Goal: Information Seeking & Learning: Learn about a topic

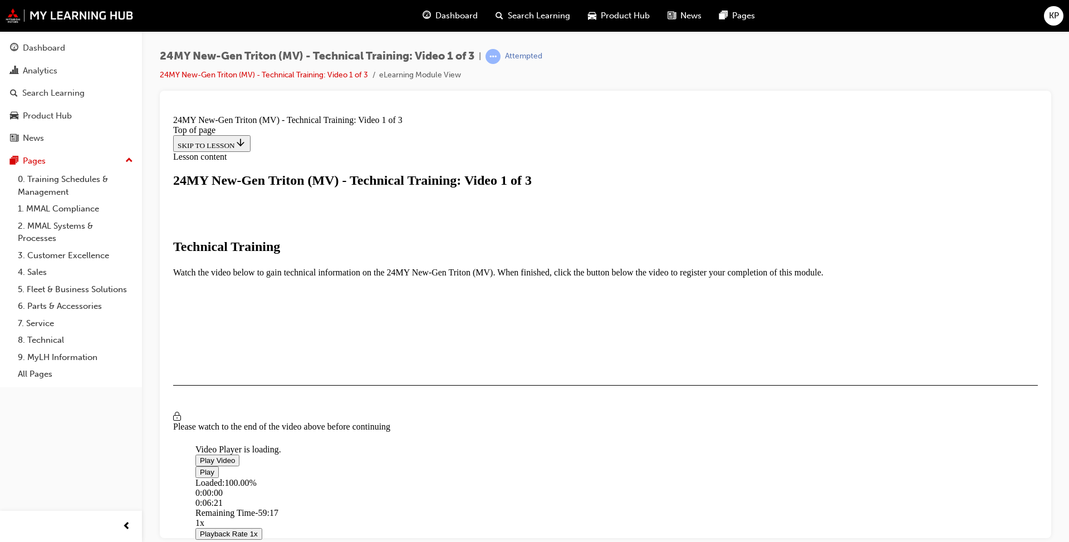
scroll to position [129, 0]
click at [200, 476] on span "Video player" at bounding box center [200, 472] width 0 height 8
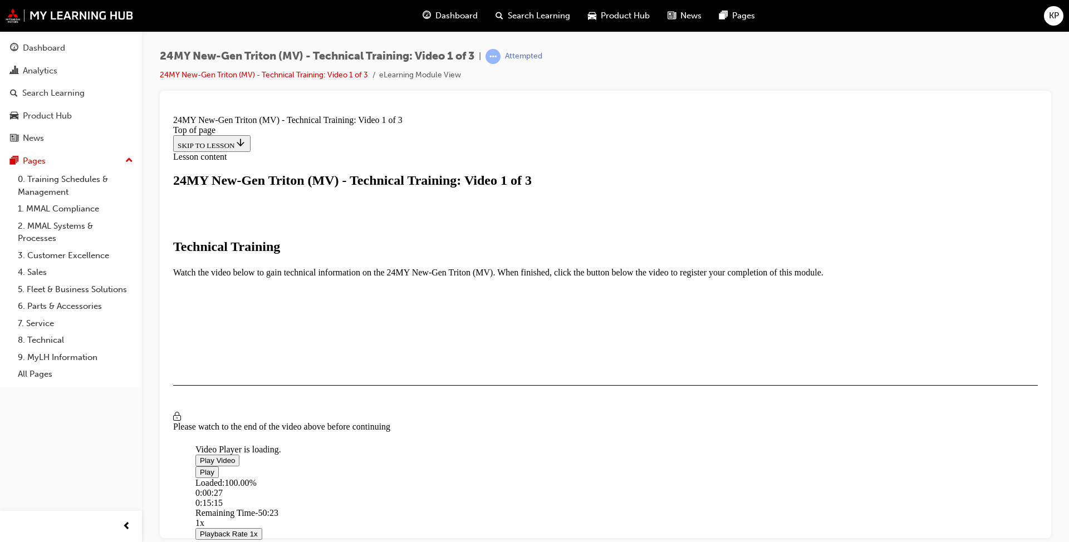
click at [200, 476] on span "Video player" at bounding box center [200, 472] width 0 height 8
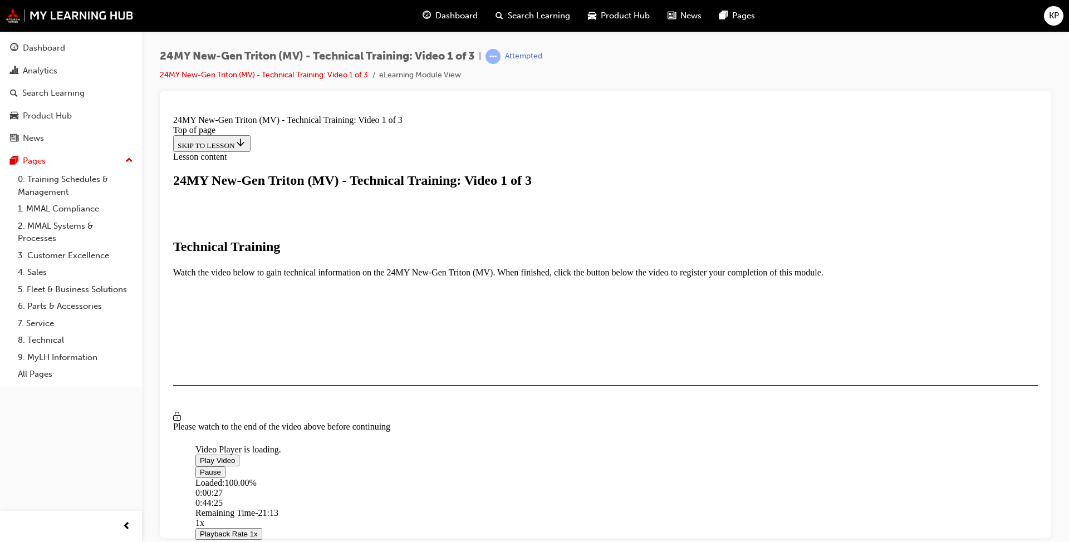
click at [200, 476] on span "Video player" at bounding box center [200, 472] width 0 height 8
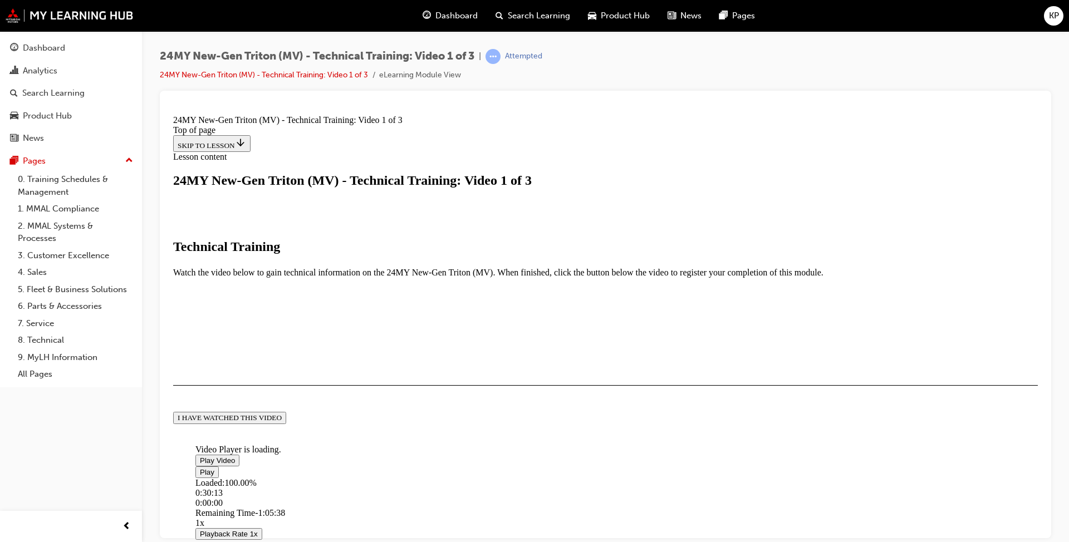
click at [282, 422] on div "I HAVE WATCHED THIS VIDEO" at bounding box center [230, 417] width 104 height 9
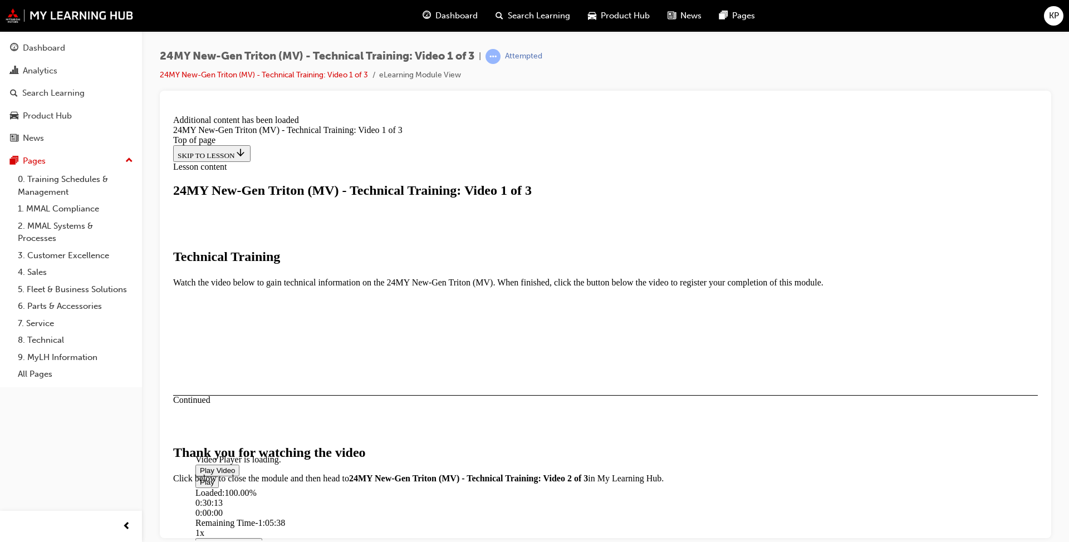
scroll to position [337, 0]
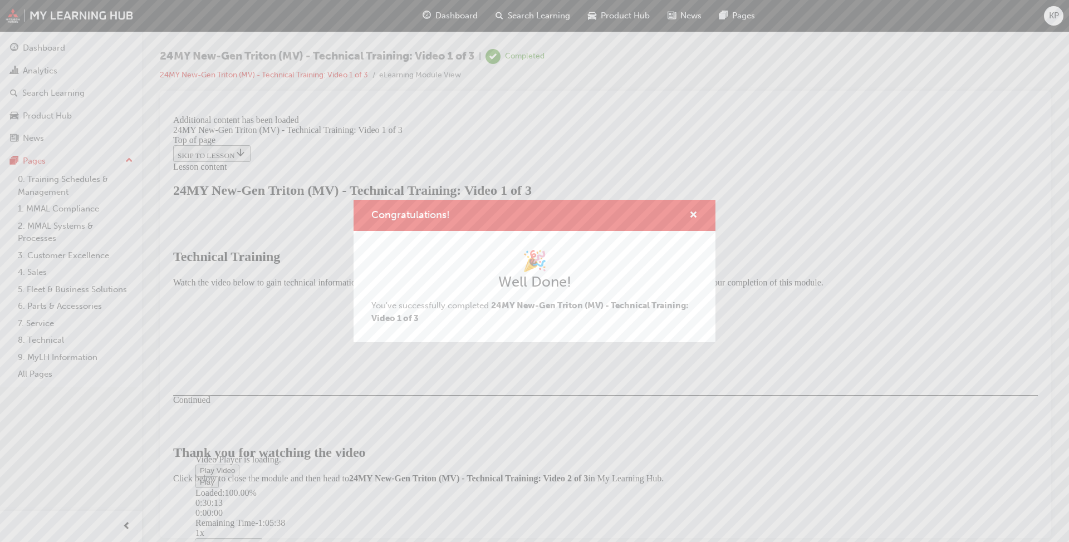
click at [725, 455] on div "Congratulations! 🎉 Well Done! You've successfully completed 24MY New-Gen Triton…" at bounding box center [534, 271] width 1069 height 542
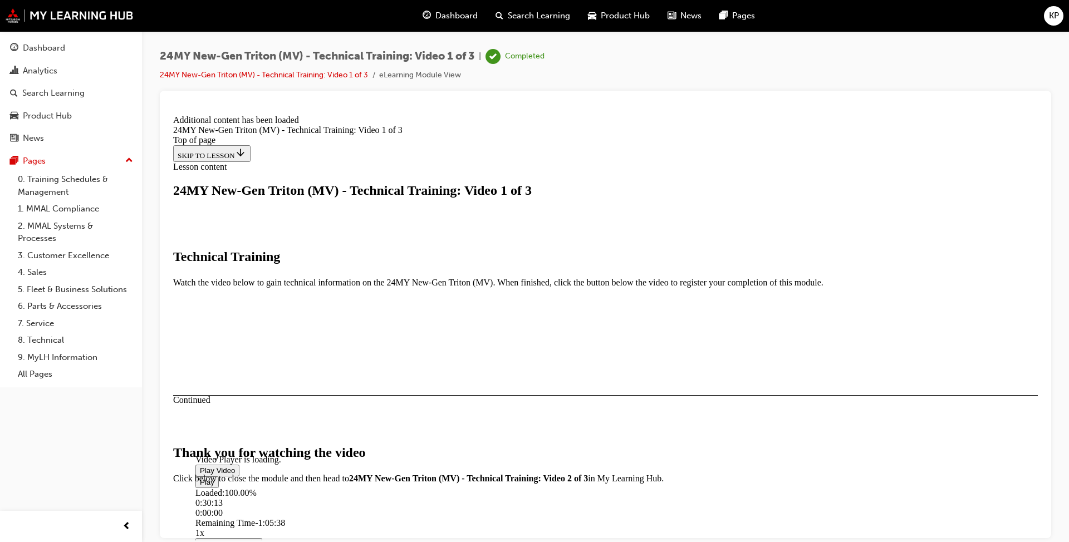
click at [241, 542] on button "CLOSE MODULE" at bounding box center [207, 552] width 68 height 12
click at [52, 51] on div "Dashboard" at bounding box center [44, 48] width 42 height 13
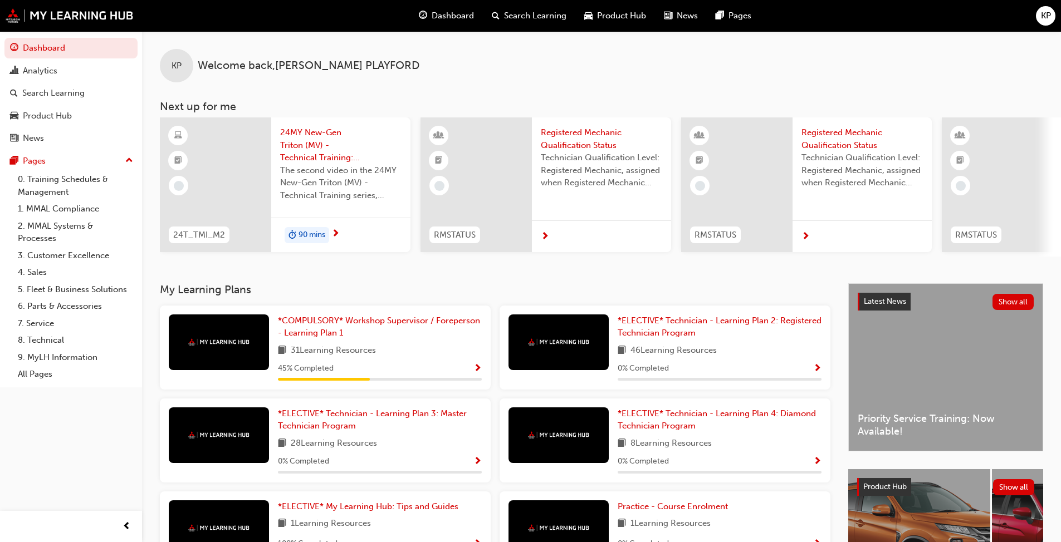
click at [304, 183] on span "The second video in the 24MY New-Gen Triton (MV) - Technical Training series, c…" at bounding box center [340, 183] width 121 height 38
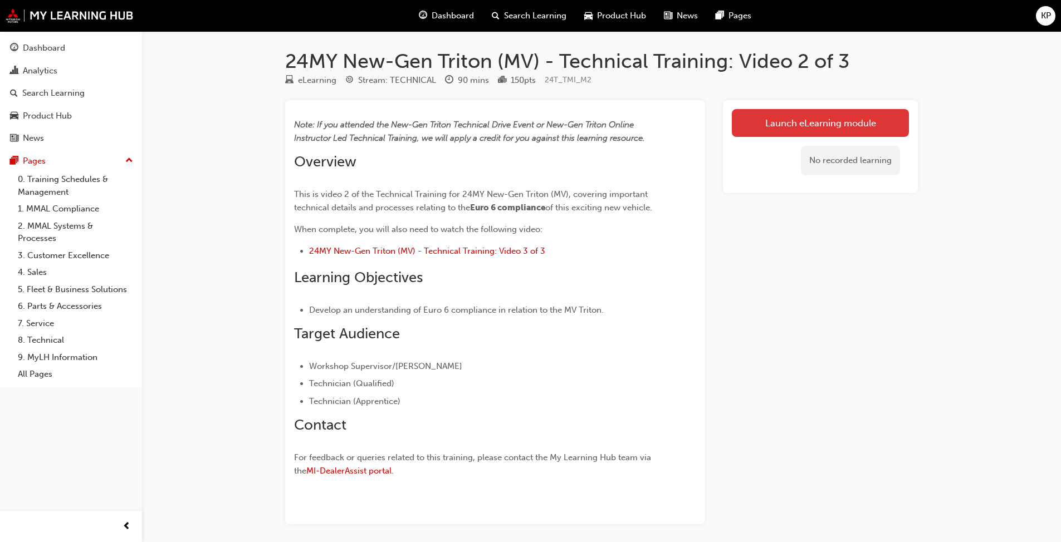
click at [789, 124] on link "Launch eLearning module" at bounding box center [820, 123] width 177 height 28
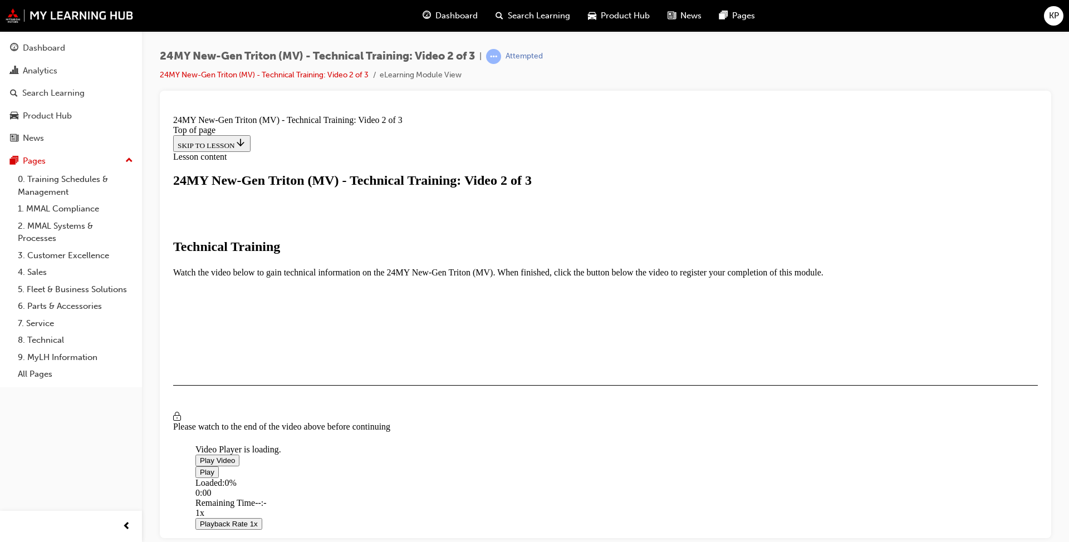
scroll to position [111, 0]
click at [200, 456] on span "Video player" at bounding box center [200, 460] width 0 height 8
click at [200, 468] on span "Video player" at bounding box center [200, 472] width 0 height 8
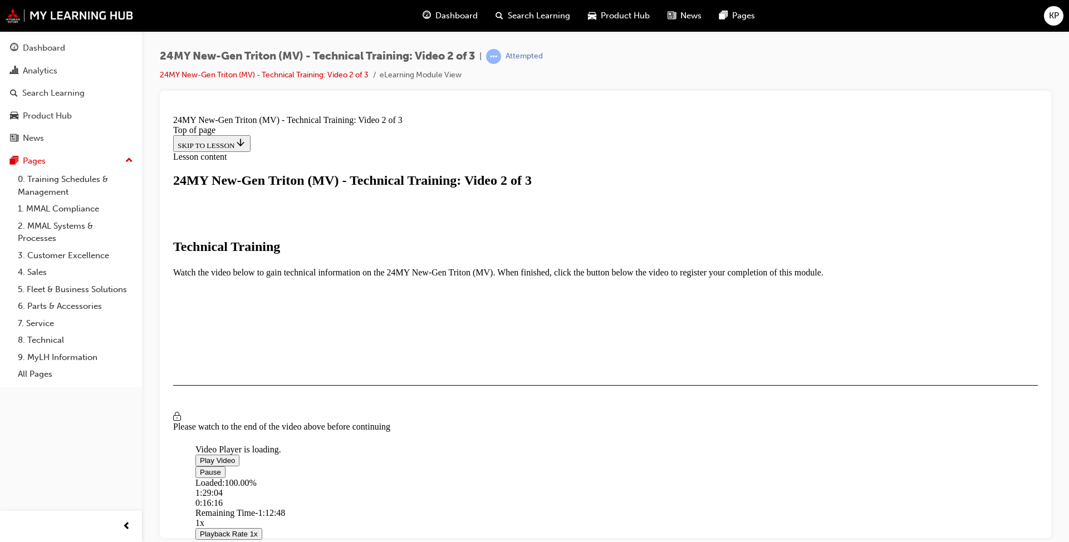
click at [200, 468] on span "Video player" at bounding box center [200, 472] width 0 height 8
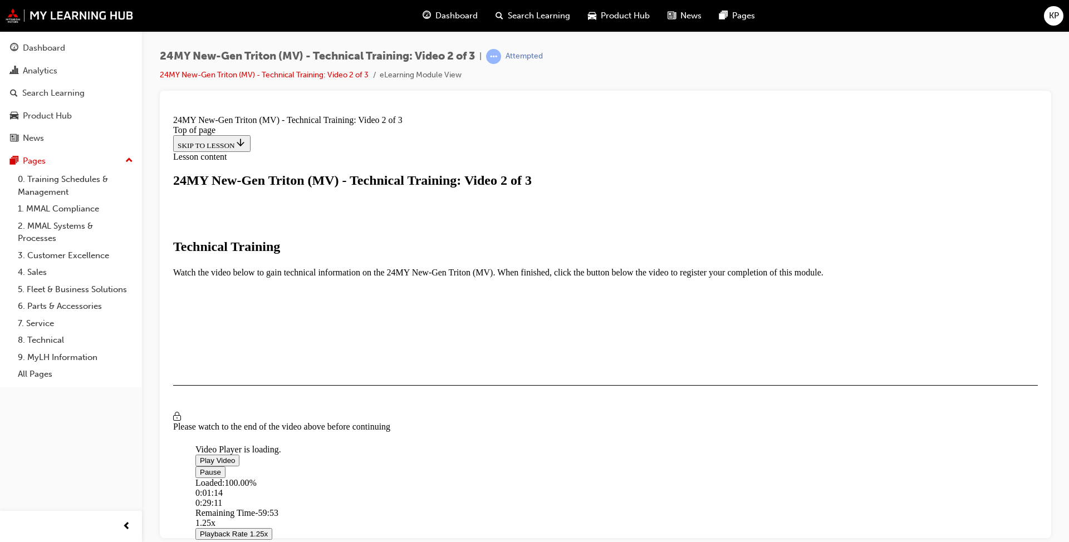
click at [200, 468] on span "Video player" at bounding box center [200, 472] width 0 height 8
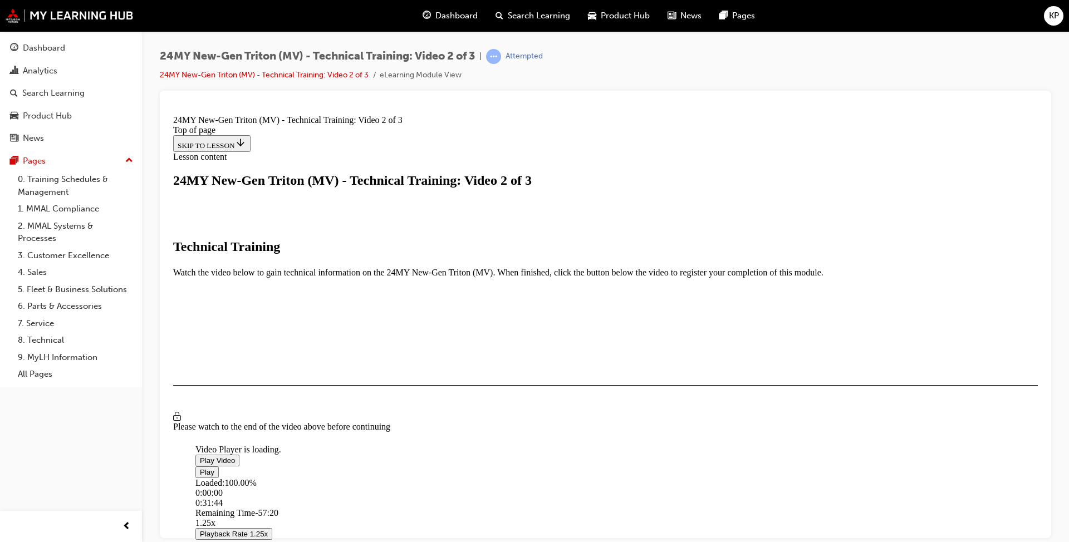
click at [200, 468] on span "Video player" at bounding box center [200, 472] width 0 height 8
drag, startPoint x: 169, startPoint y: 110, endPoint x: 305, endPoint y: 450, distance: 366.5
click at [200, 468] on span "Video player" at bounding box center [200, 472] width 0 height 8
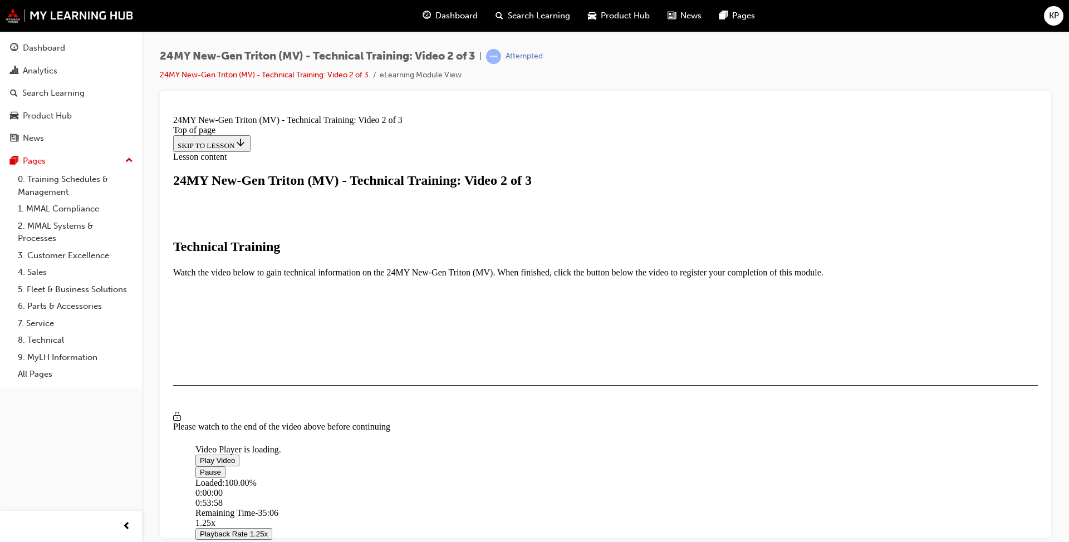
click at [200, 468] on span "Video player" at bounding box center [200, 472] width 0 height 8
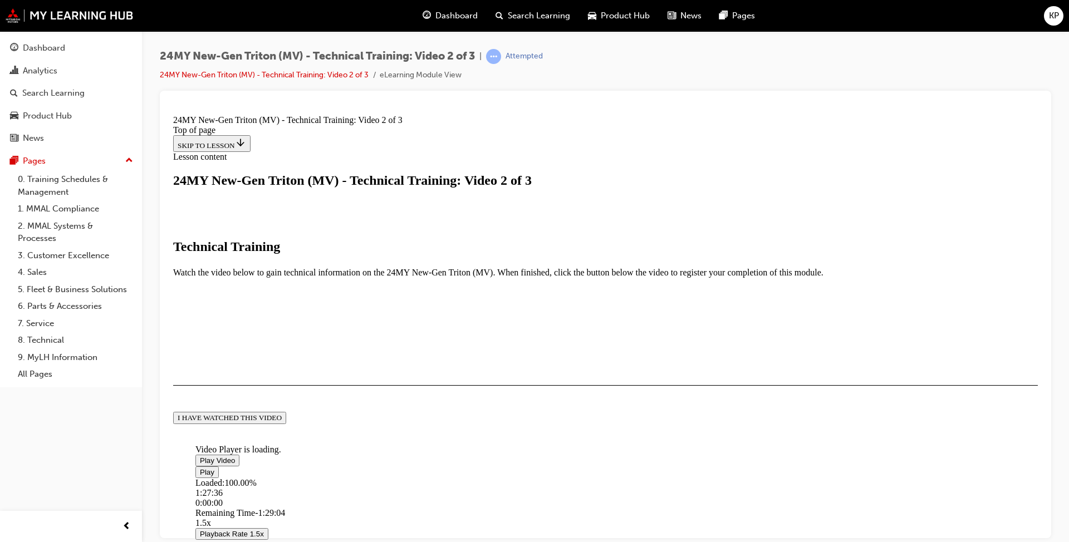
scroll to position [245, 0]
click at [282, 422] on div "I HAVE WATCHED THIS VIDEO" at bounding box center [230, 417] width 104 height 9
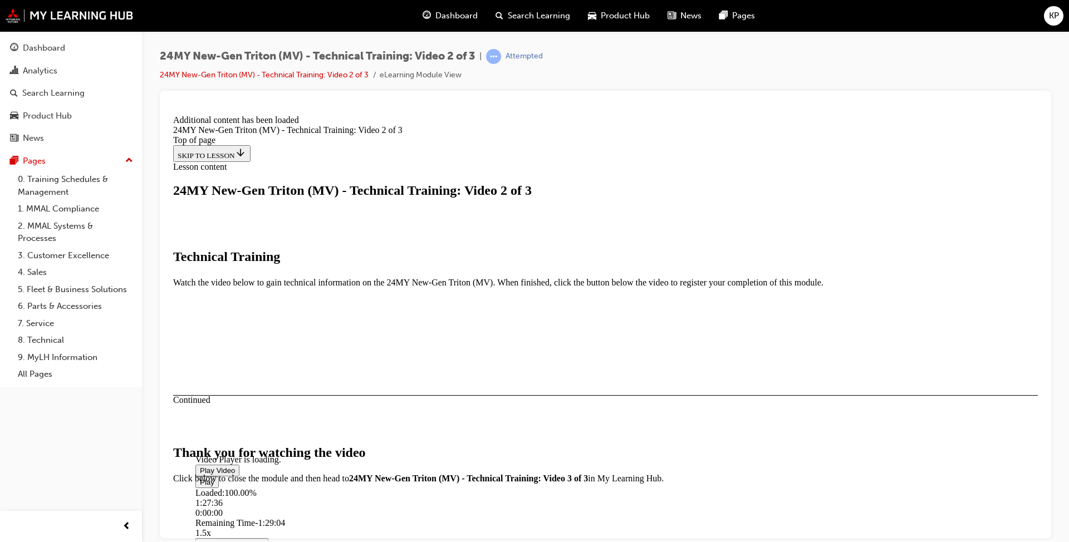
scroll to position [337, 0]
click at [241, 542] on button "CLOSE MODULE" at bounding box center [207, 552] width 68 height 12
